Goal: Information Seeking & Learning: Learn about a topic

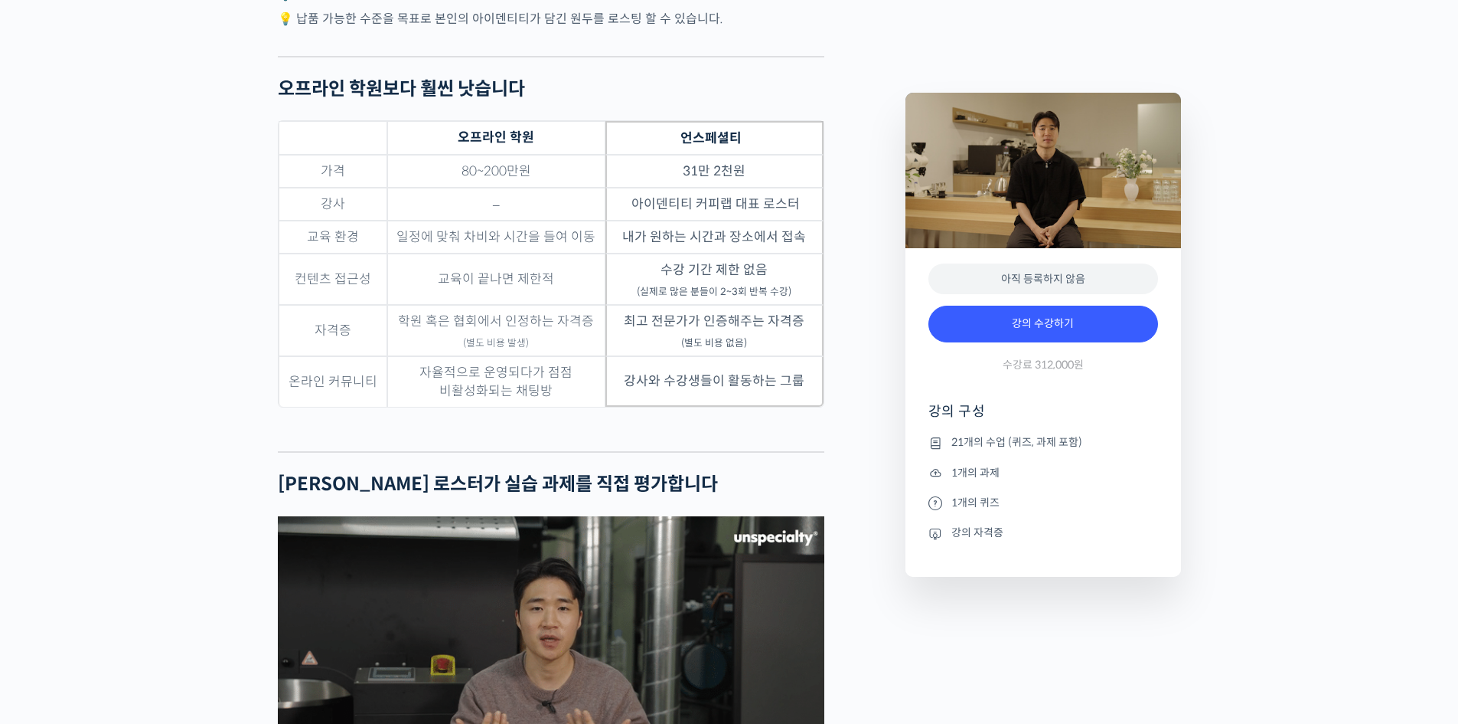
scroll to position [4747, 0]
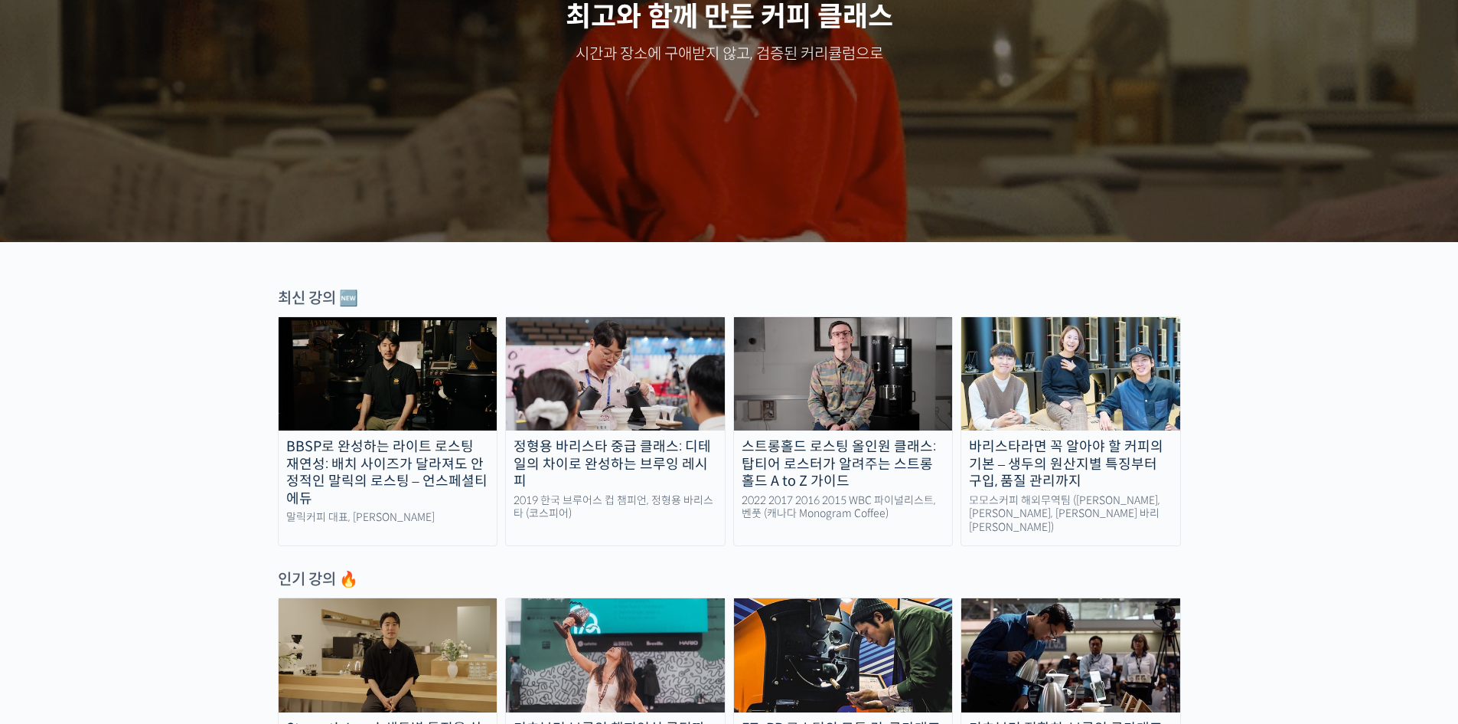
scroll to position [230, 0]
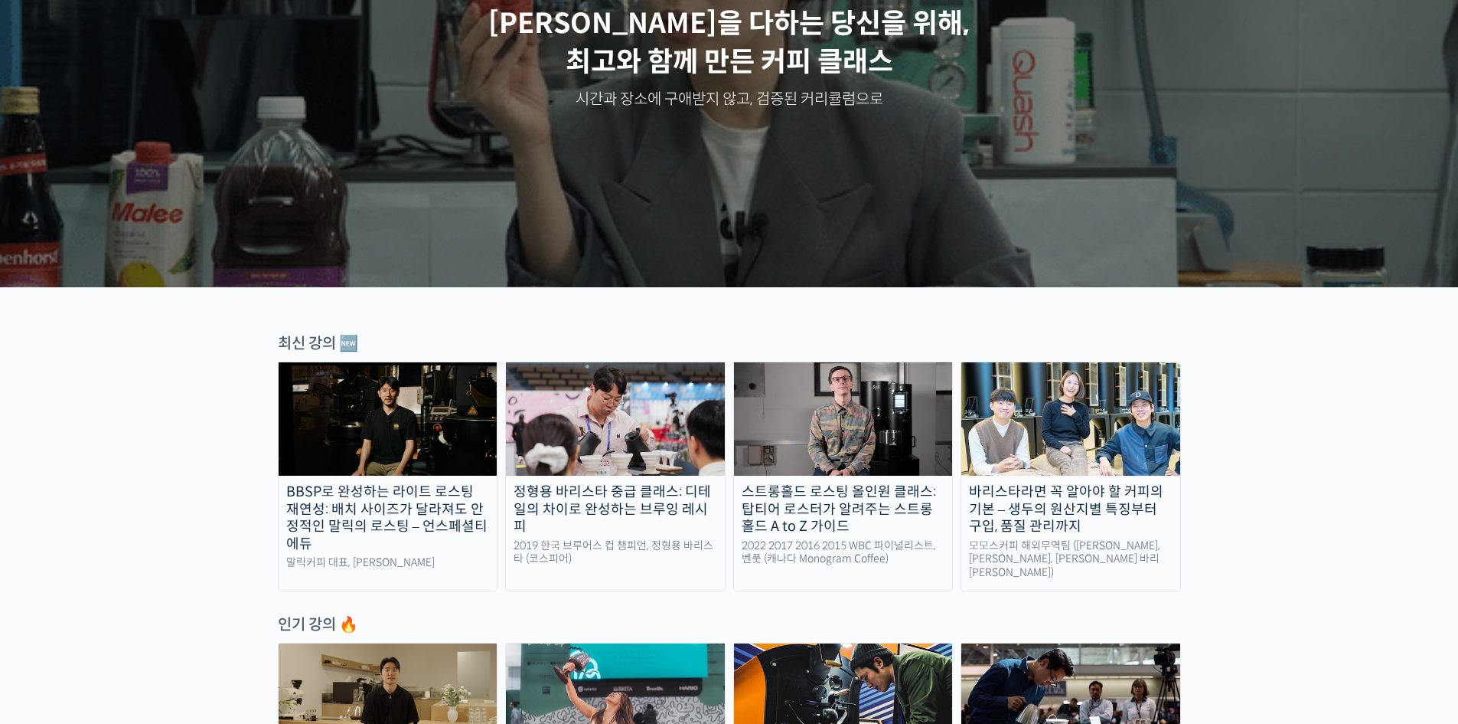
click at [858, 418] on img at bounding box center [843, 418] width 219 height 113
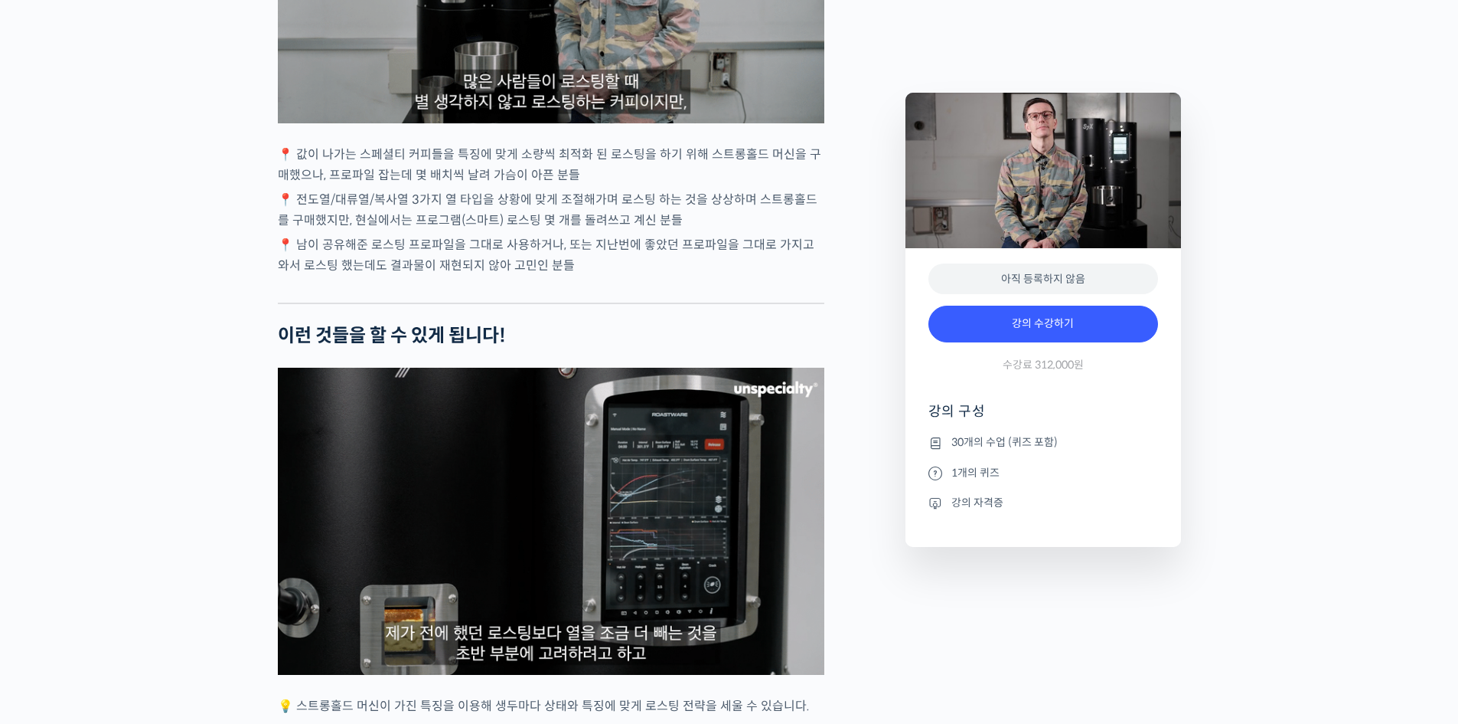
scroll to position [3445, 0]
